Goal: Transaction & Acquisition: Purchase product/service

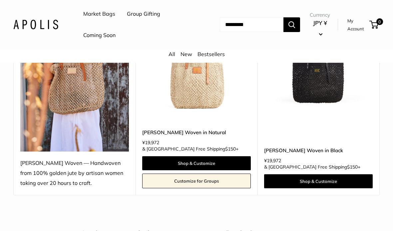
scroll to position [96, 0]
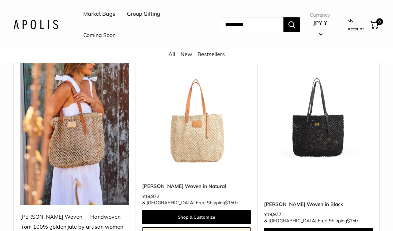
click at [210, 145] on img at bounding box center [196, 114] width 109 height 109
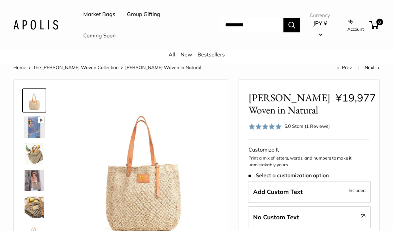
scroll to position [10, 0]
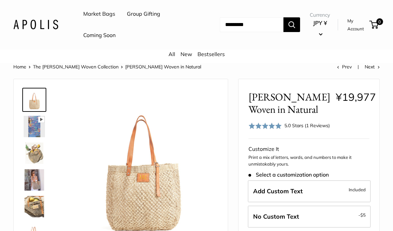
click at [37, 136] on link at bounding box center [34, 126] width 24 height 24
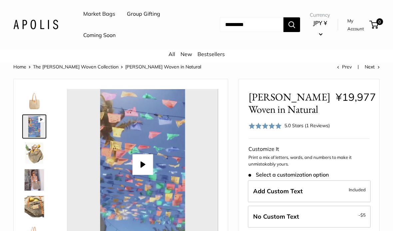
click at [35, 155] on img at bounding box center [34, 152] width 21 height 21
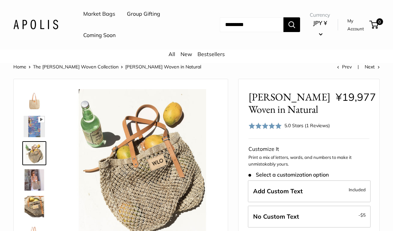
click at [33, 186] on img at bounding box center [34, 179] width 21 height 21
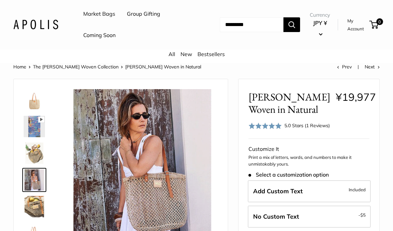
click at [34, 206] on img at bounding box center [34, 206] width 21 height 21
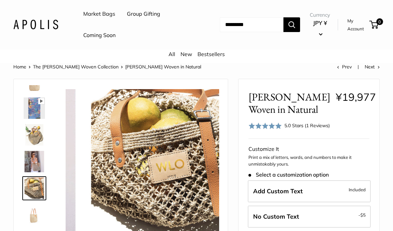
scroll to position [21, 0]
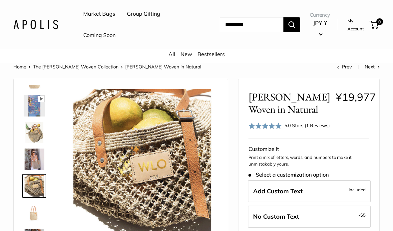
click at [34, 166] on img at bounding box center [34, 158] width 21 height 21
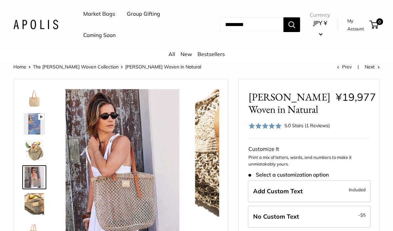
scroll to position [0, 0]
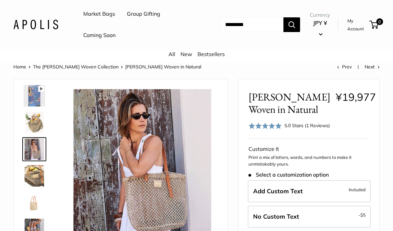
click at [39, 206] on img at bounding box center [34, 202] width 21 height 21
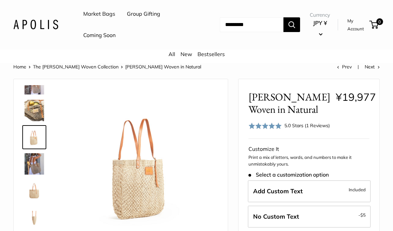
click at [38, 164] on img at bounding box center [34, 163] width 21 height 21
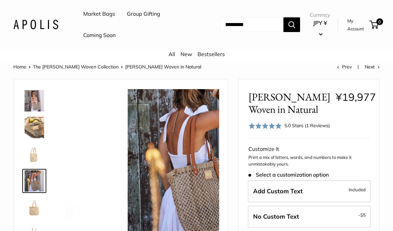
scroll to position [74, 0]
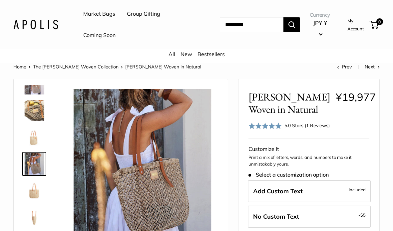
click at [37, 193] on img at bounding box center [34, 190] width 21 height 21
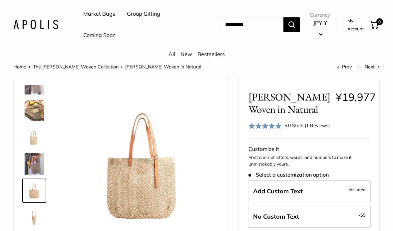
scroll to position [0, 0]
